Goal: Transaction & Acquisition: Obtain resource

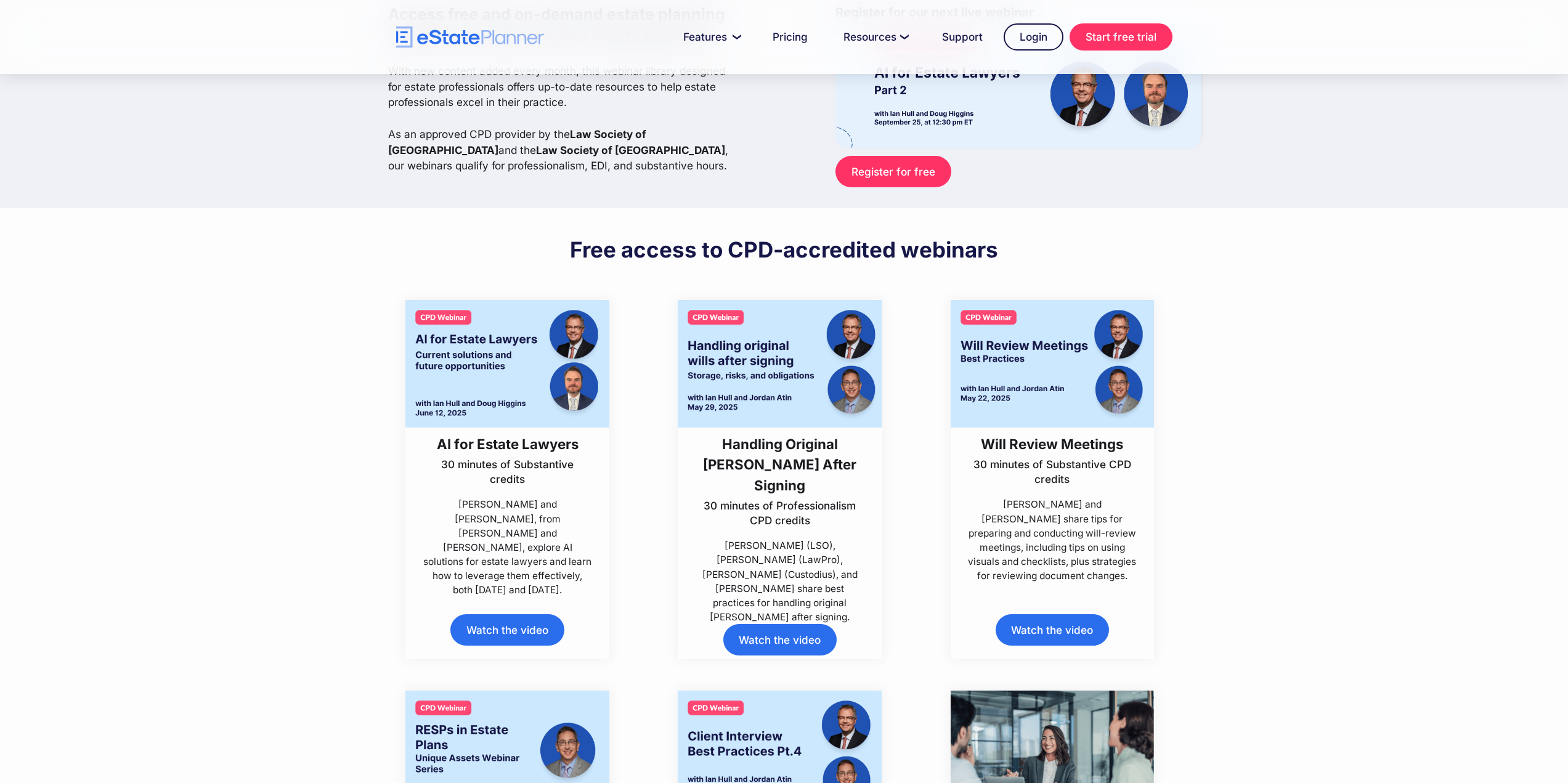
scroll to position [123, 0]
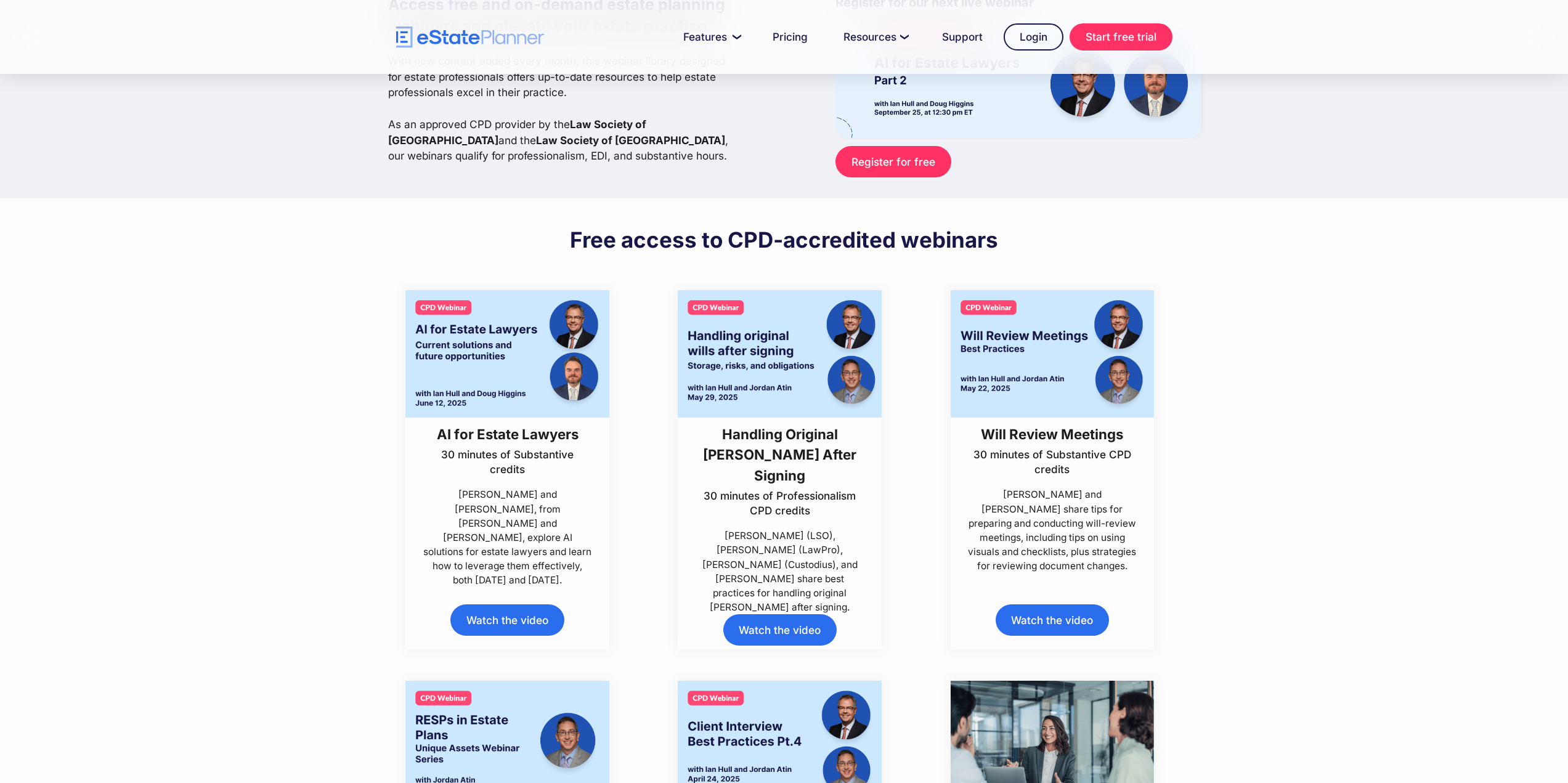
click at [806, 623] on link "Watch the video" at bounding box center [780, 630] width 113 height 31
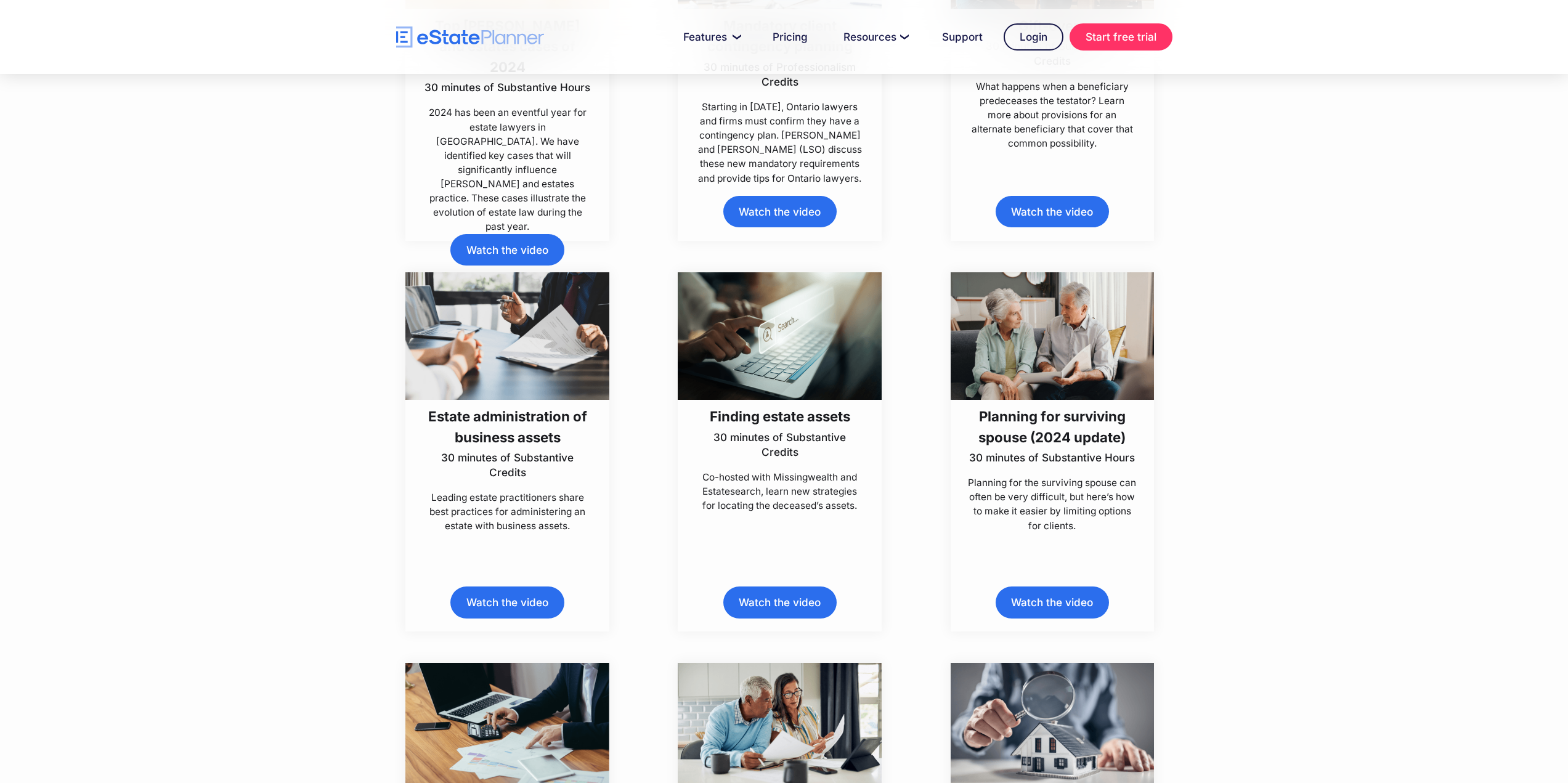
scroll to position [2403, 0]
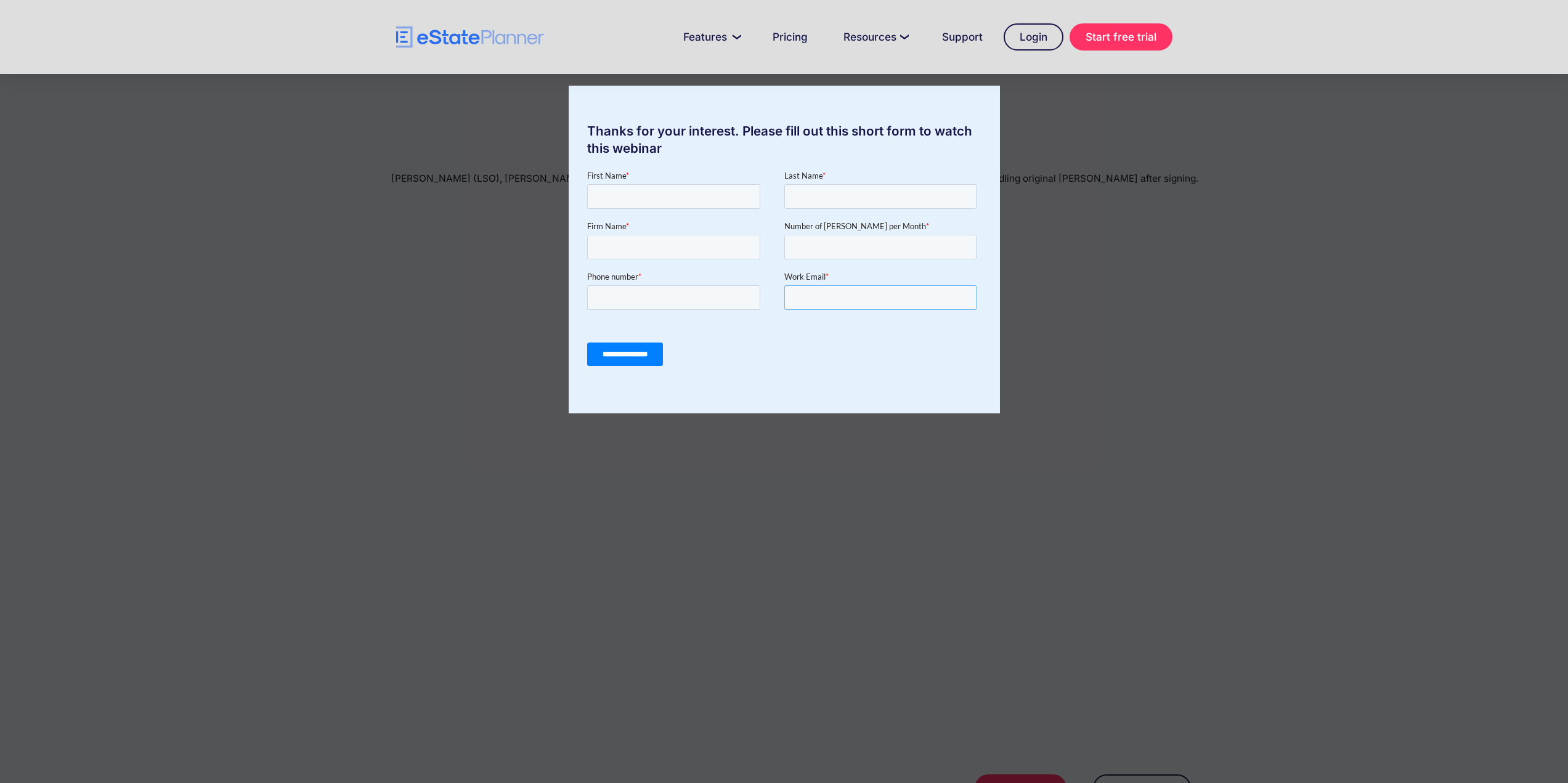
drag, startPoint x: 883, startPoint y: 300, endPoint x: 874, endPoint y: 295, distance: 10.3
click at [883, 300] on input "Work Email *" at bounding box center [880, 297] width 192 height 25
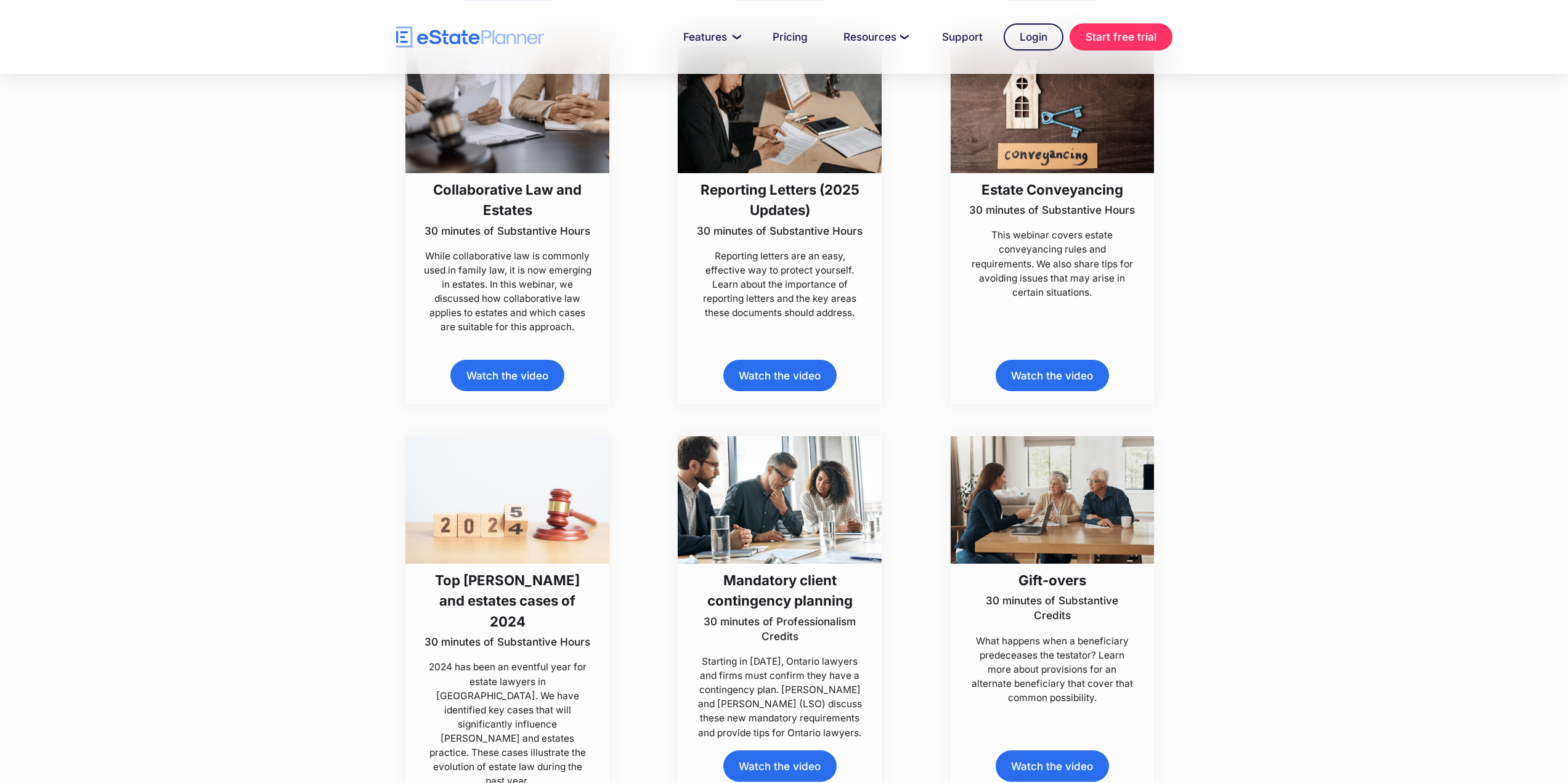
scroll to position [1910, 0]
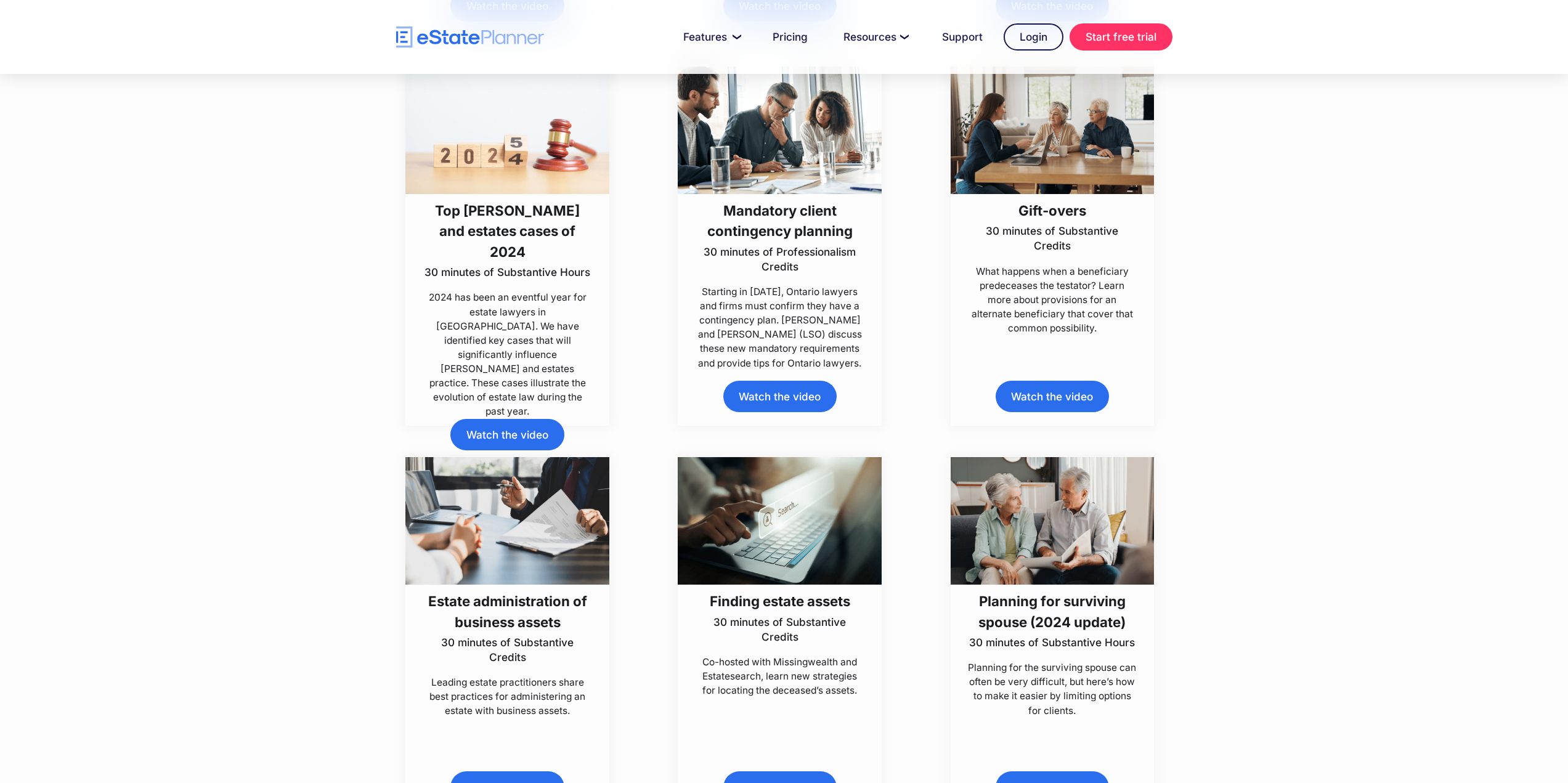
drag, startPoint x: 935, startPoint y: 387, endPoint x: 1220, endPoint y: 371, distance: 285.4
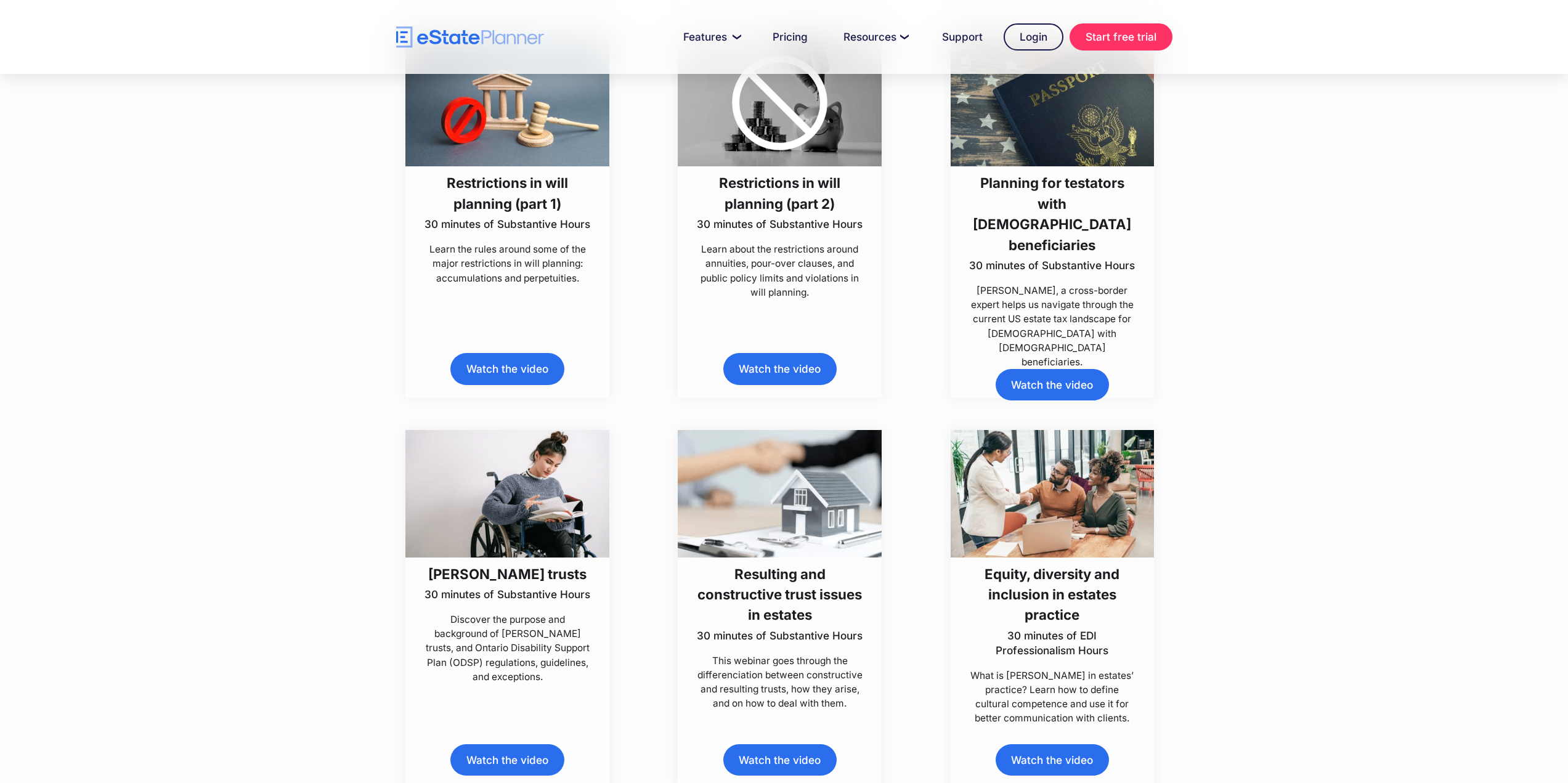
scroll to position [5484, 0]
